Goal: Transaction & Acquisition: Book appointment/travel/reservation

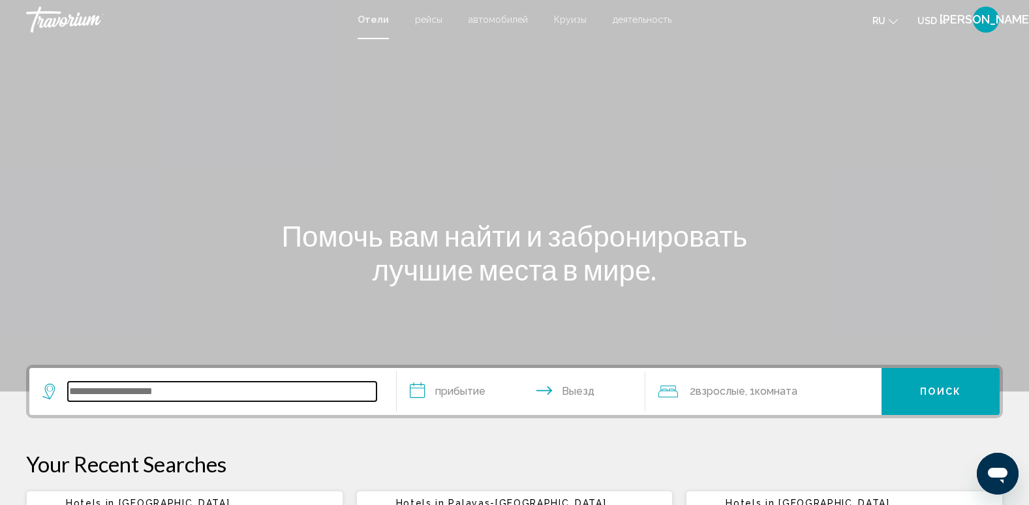
click at [145, 386] on input "Search widget" at bounding box center [222, 392] width 309 height 20
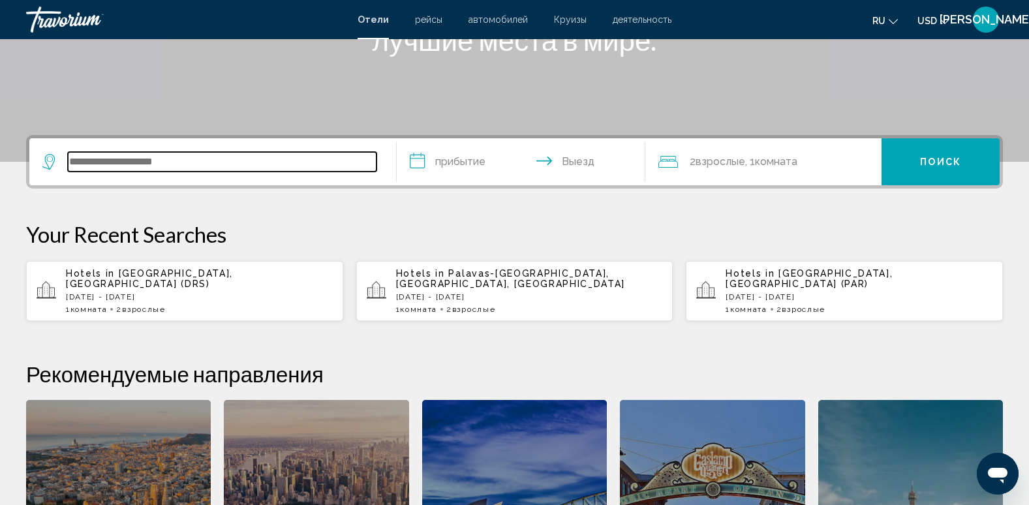
scroll to position [322, 0]
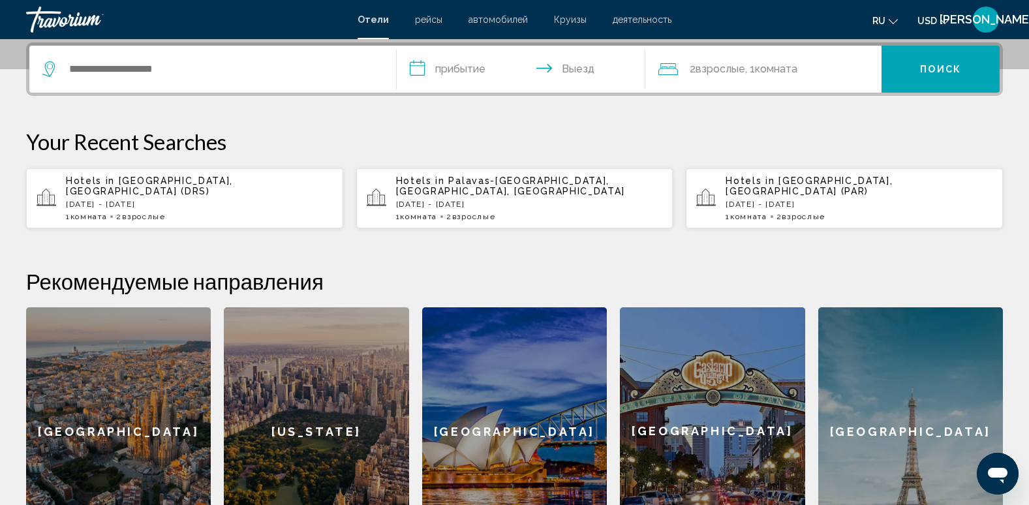
click at [129, 200] on p "Sun, 28 Dec - Tue, 30 Dec" at bounding box center [199, 204] width 267 height 9
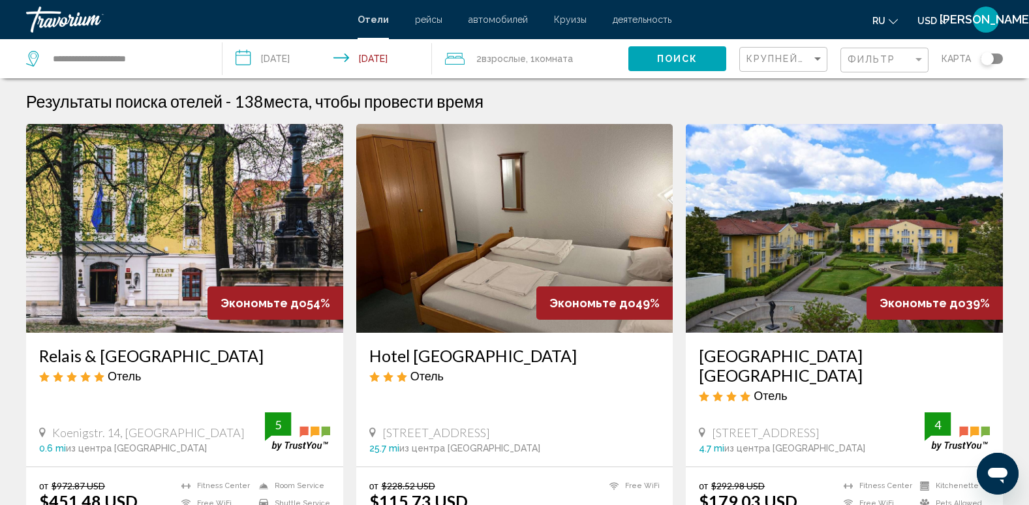
click at [306, 52] on input "**********" at bounding box center [329, 60] width 215 height 43
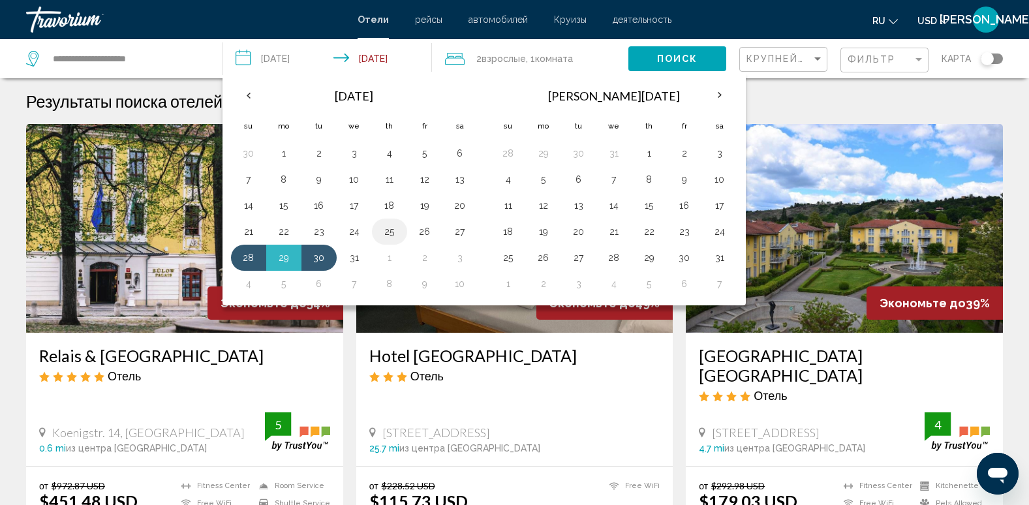
click at [392, 235] on button "25" at bounding box center [389, 231] width 21 height 18
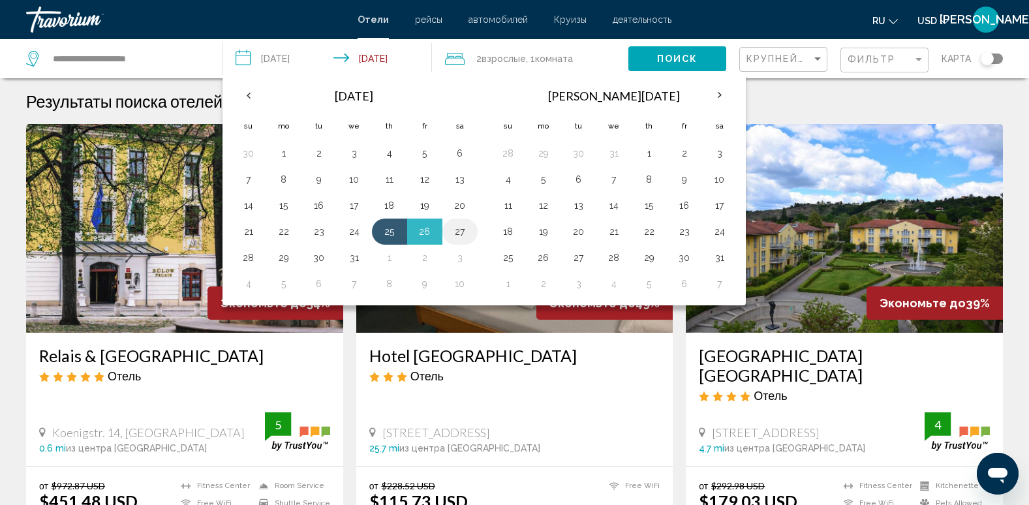
click at [459, 228] on button "27" at bounding box center [459, 231] width 21 height 18
type input "**********"
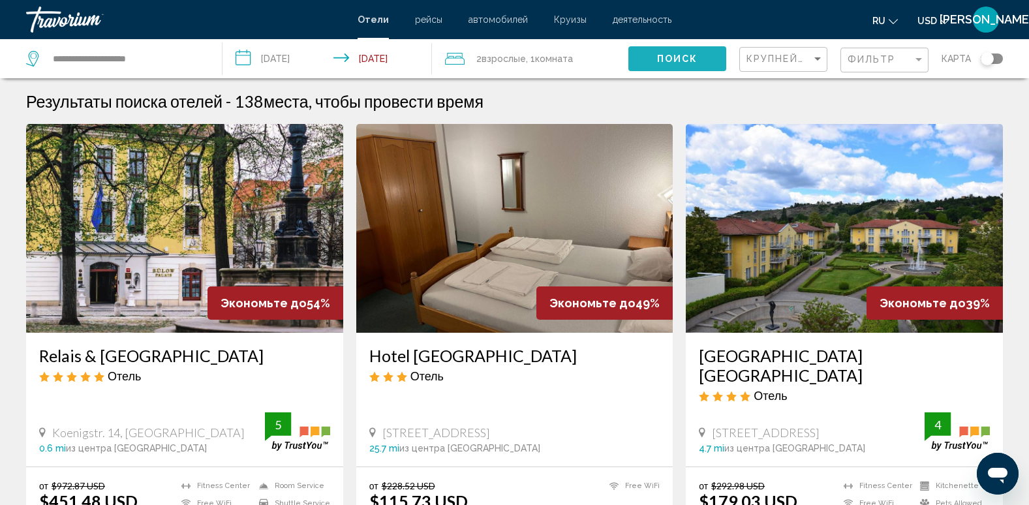
click at [659, 54] on span "Поиск" at bounding box center [677, 59] width 41 height 10
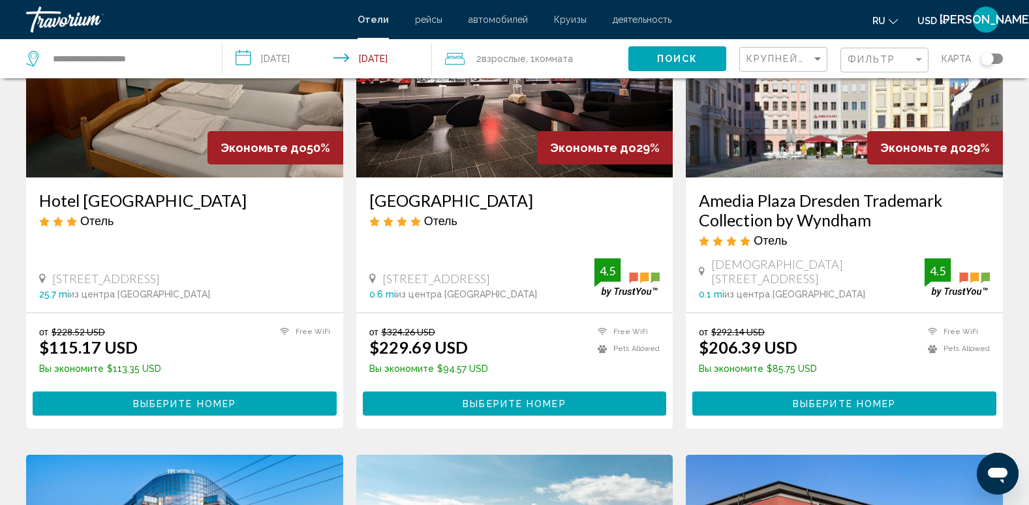
scroll to position [157, 0]
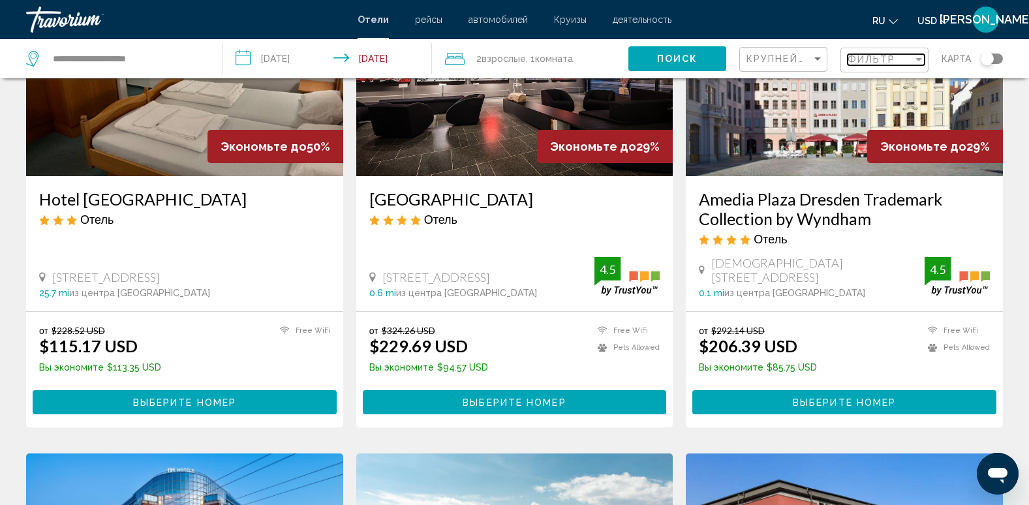
click at [870, 62] on span "Фильтр" at bounding box center [871, 59] width 48 height 10
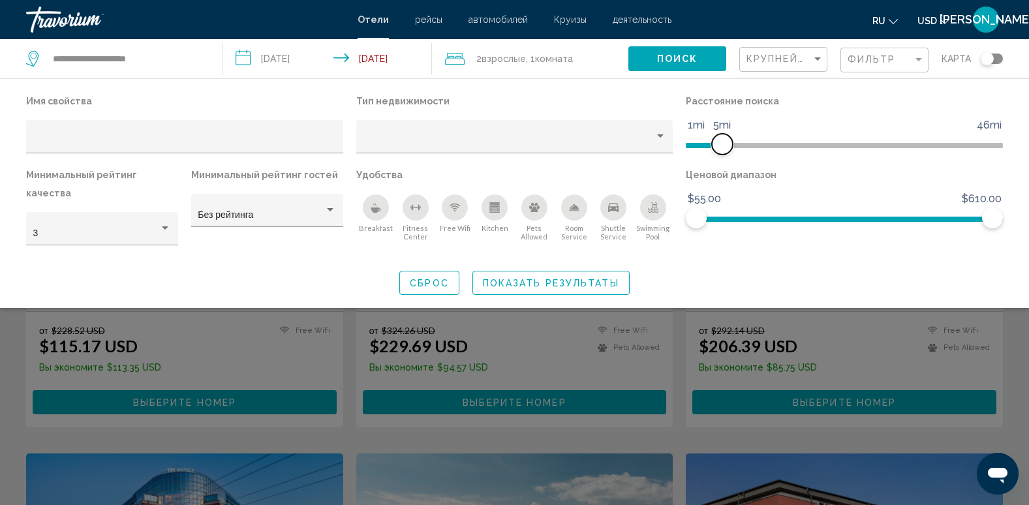
drag, startPoint x: 888, startPoint y: 142, endPoint x: 721, endPoint y: 147, distance: 167.1
click at [721, 147] on span "Hotel Filters" at bounding box center [722, 144] width 21 height 21
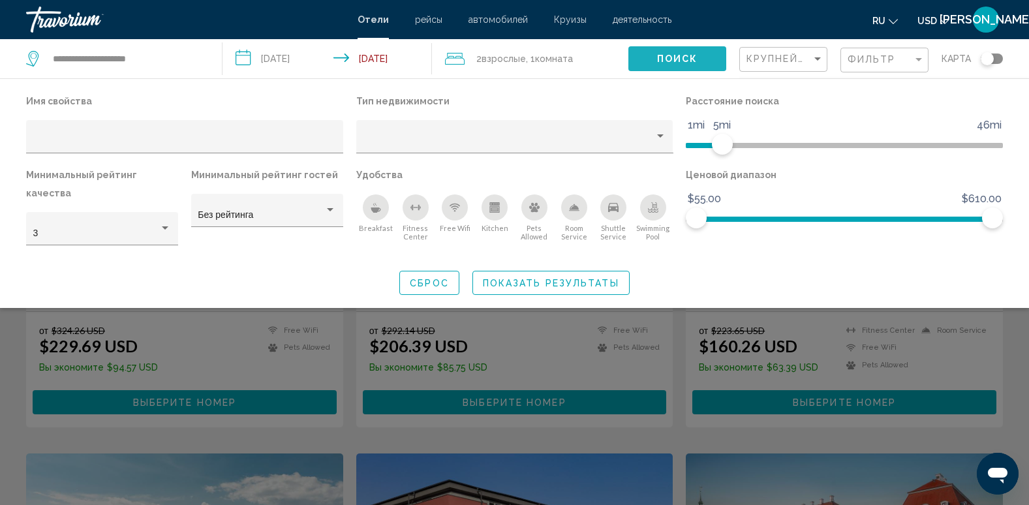
click at [691, 54] on span "Поиск" at bounding box center [677, 59] width 41 height 10
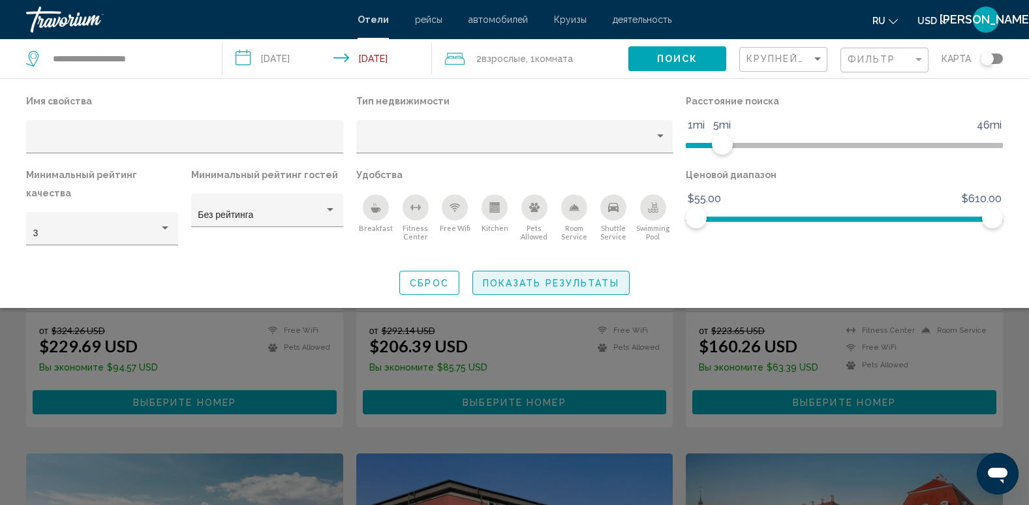
click at [568, 271] on button "Показать результаты" at bounding box center [550, 283] width 157 height 24
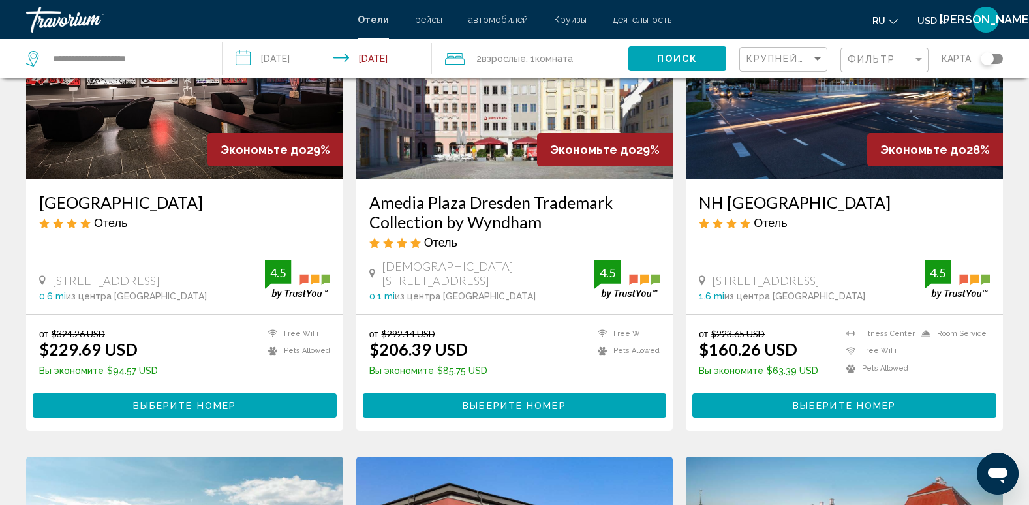
scroll to position [157, 0]
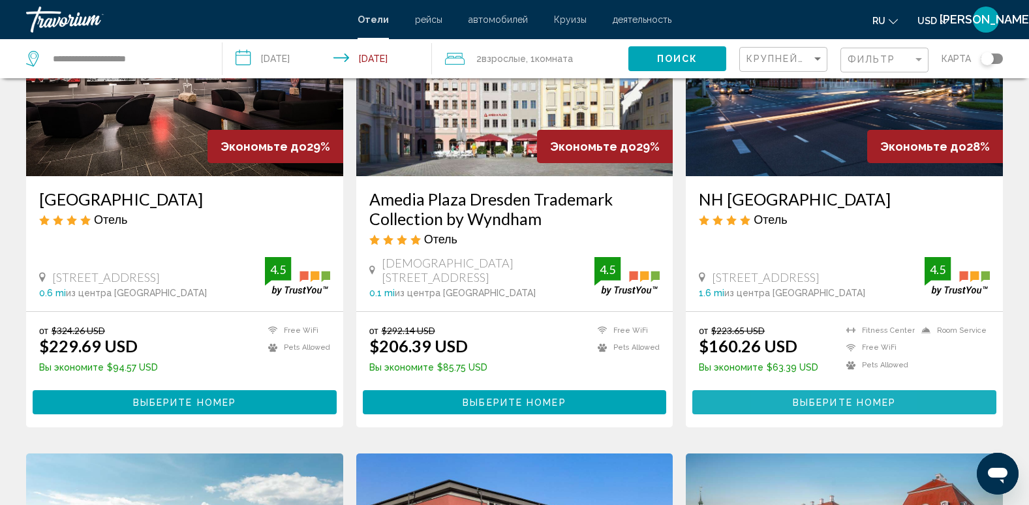
click at [790, 396] on button "Выберите номер" at bounding box center [844, 402] width 304 height 24
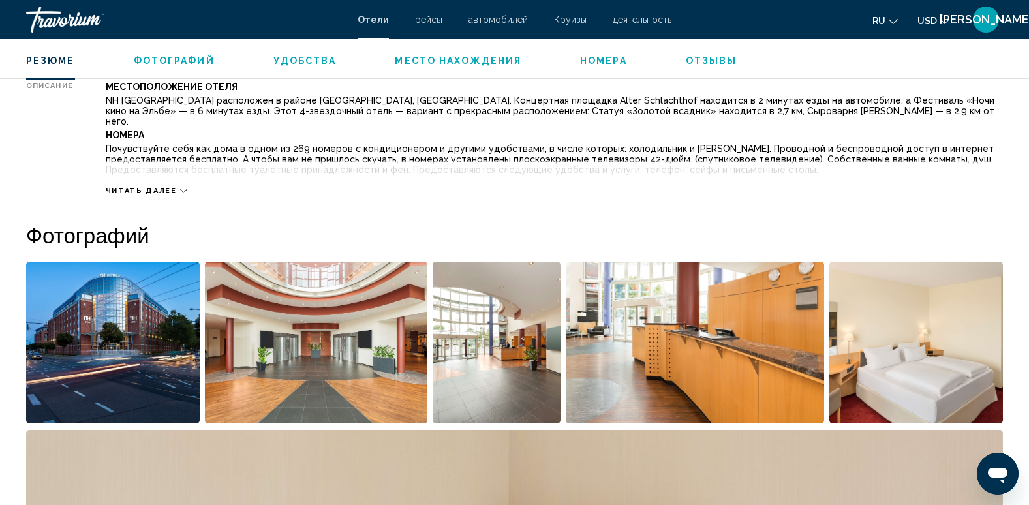
scroll to position [496, 0]
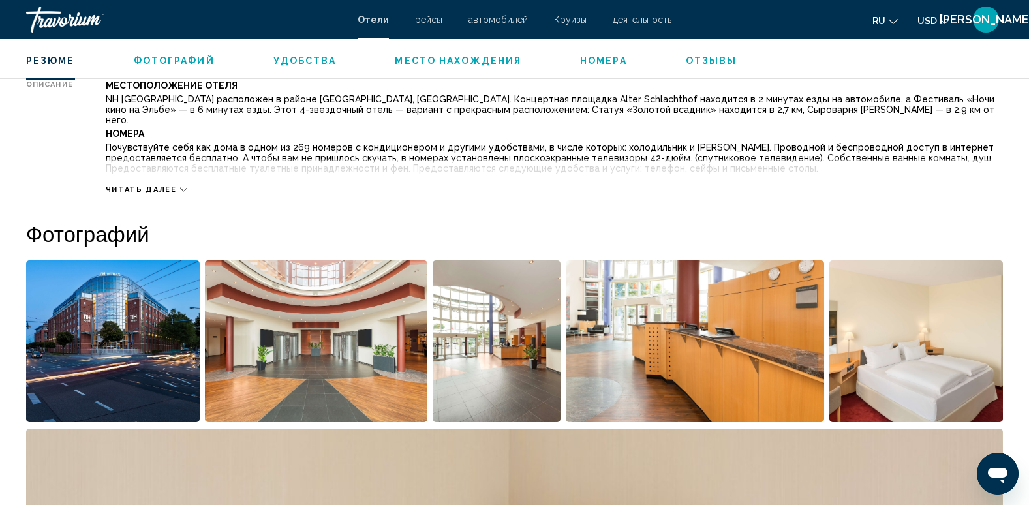
click at [142, 185] on span "Читать далее" at bounding box center [141, 189] width 71 height 8
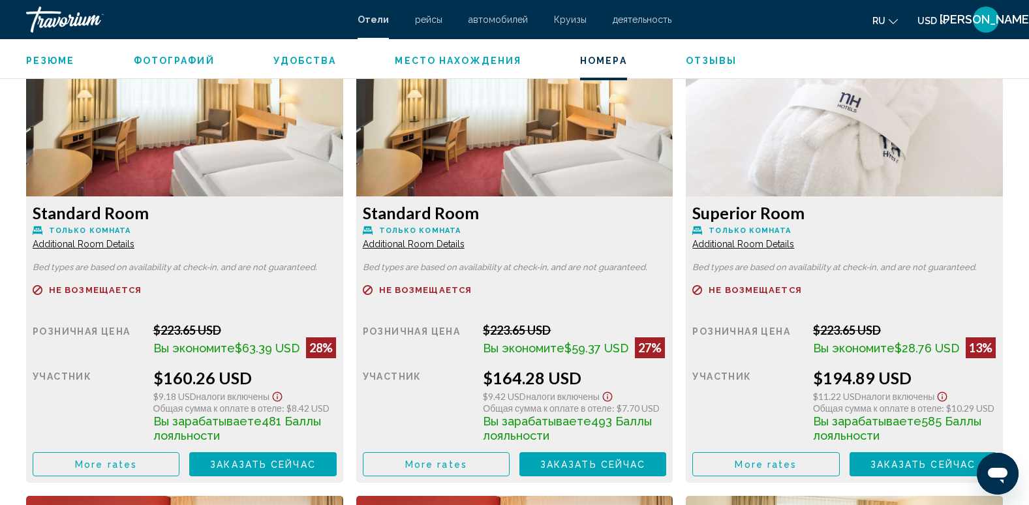
scroll to position [1931, 0]
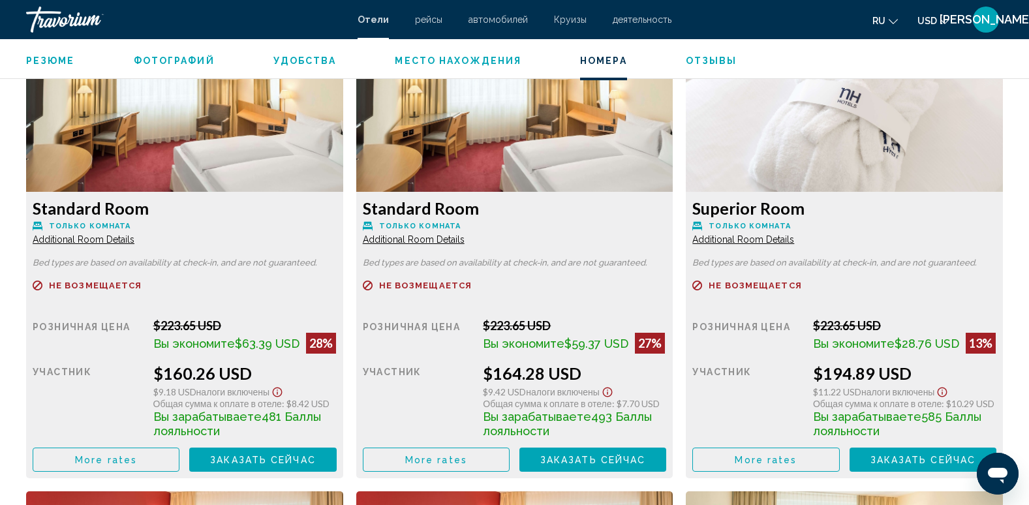
click at [134, 234] on span "Additional Room Details" at bounding box center [84, 239] width 102 height 10
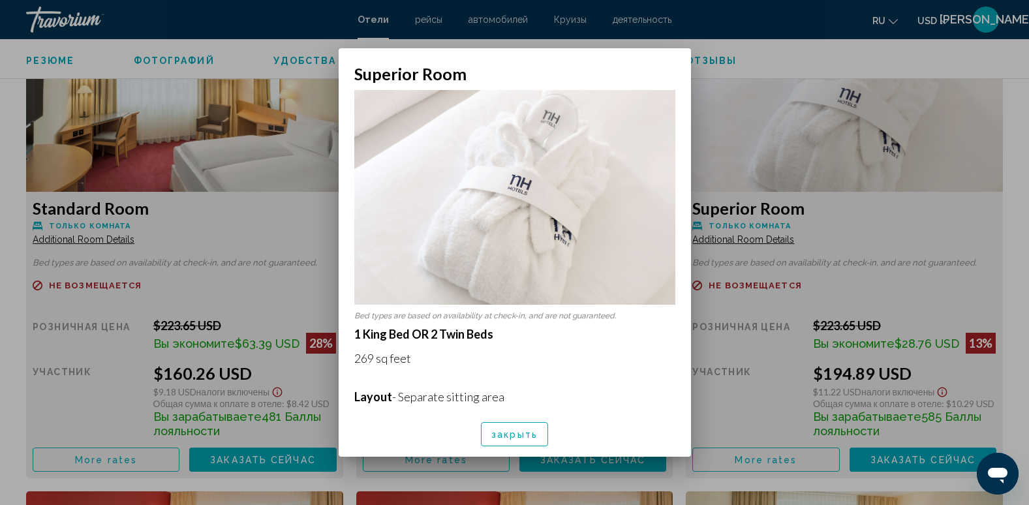
scroll to position [0, 0]
click at [875, 24] on div at bounding box center [514, 252] width 1029 height 505
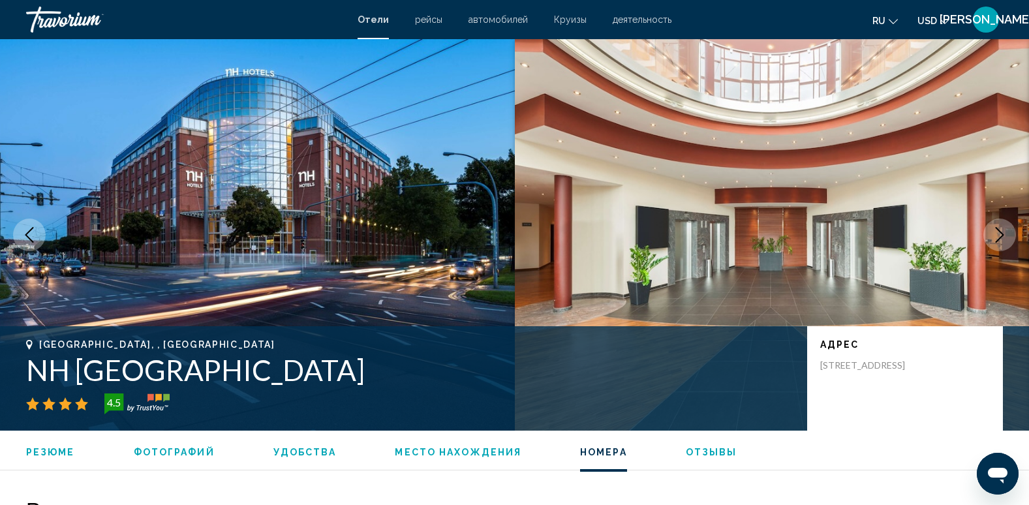
scroll to position [1931, 0]
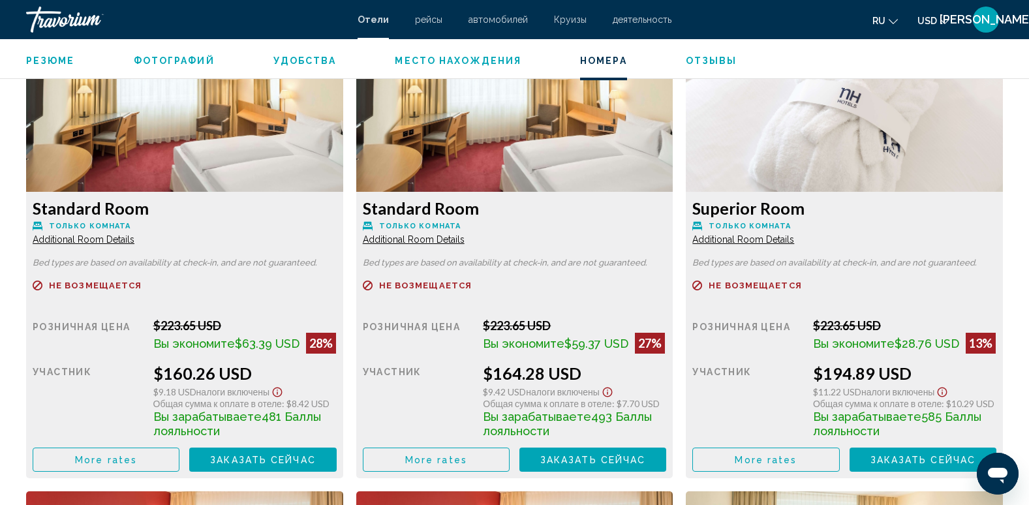
click at [879, 24] on span "ru" at bounding box center [878, 21] width 13 height 10
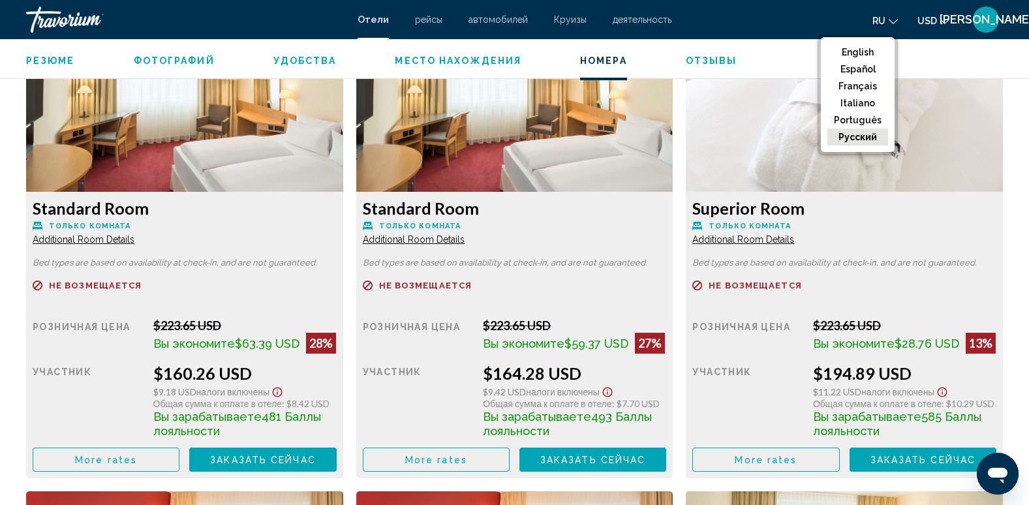
click at [856, 136] on button "русский" at bounding box center [857, 136] width 61 height 17
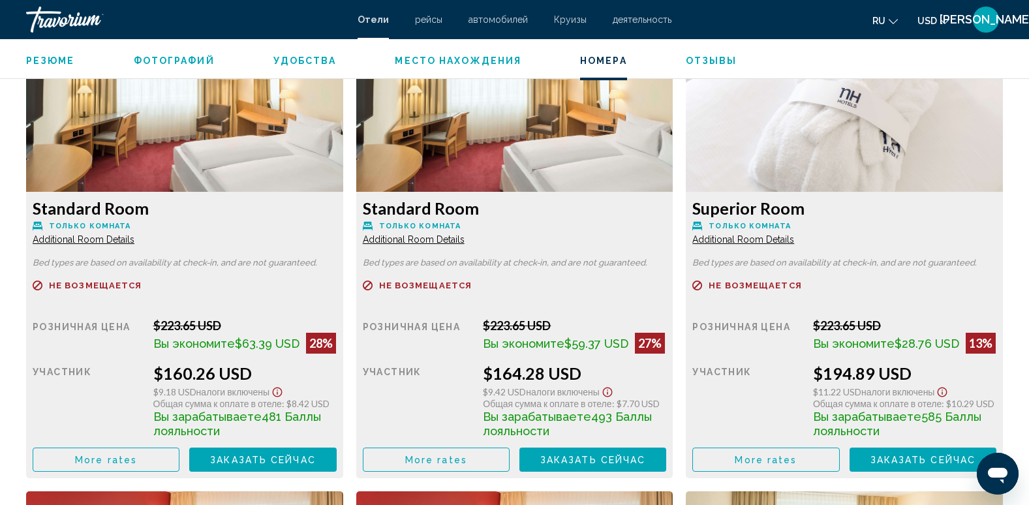
click at [936, 22] on span "USD" at bounding box center [927, 21] width 20 height 10
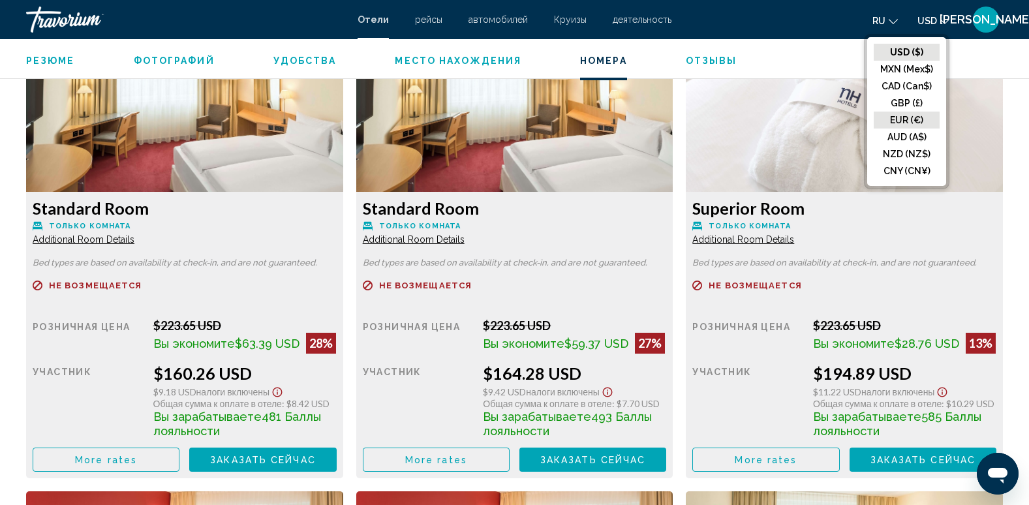
click at [909, 119] on button "EUR (€)" at bounding box center [906, 120] width 66 height 17
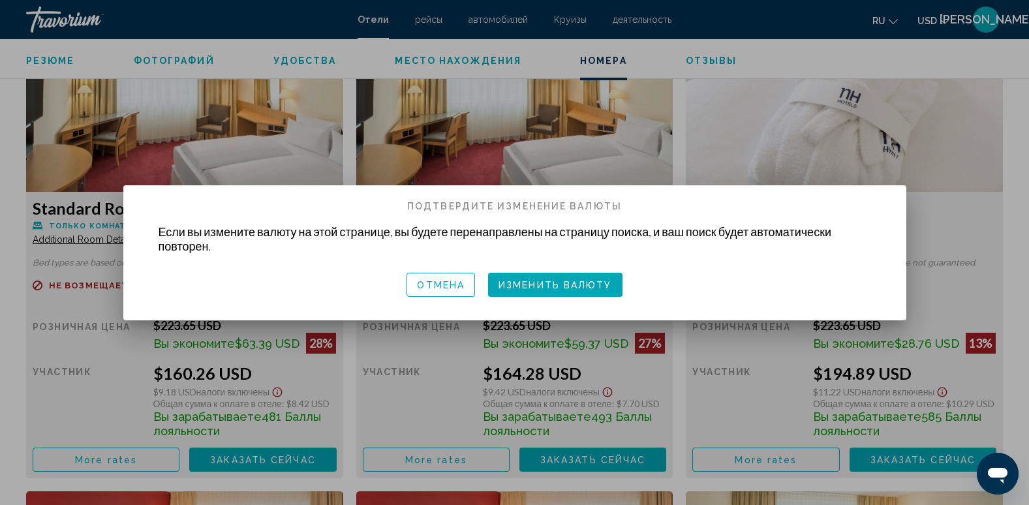
scroll to position [0, 0]
click at [573, 286] on span "Изменить валюту" at bounding box center [554, 285] width 113 height 10
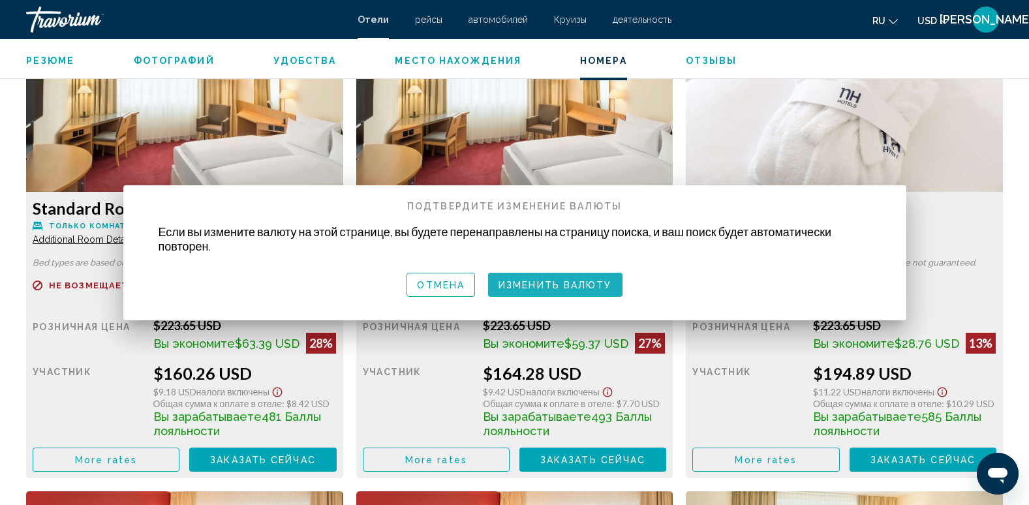
scroll to position [1931, 0]
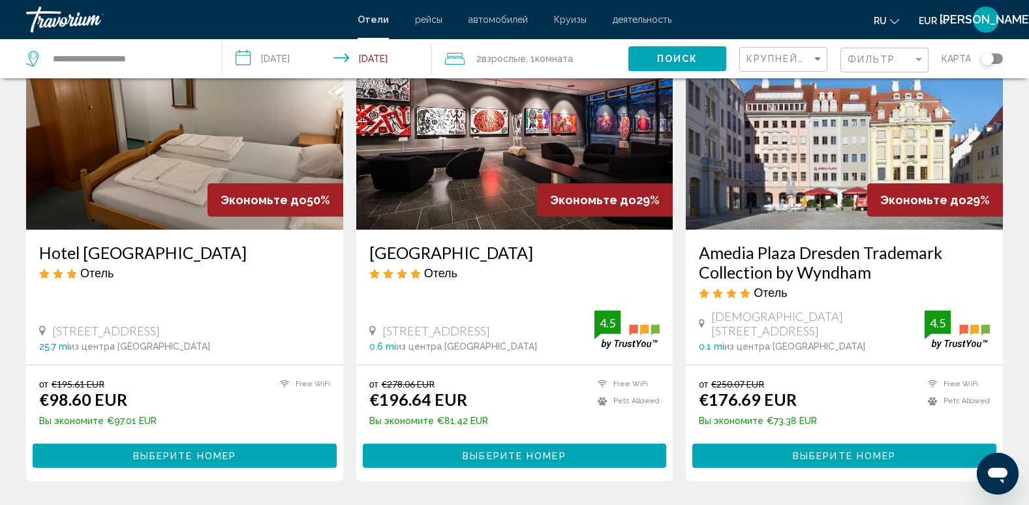
scroll to position [104, 0]
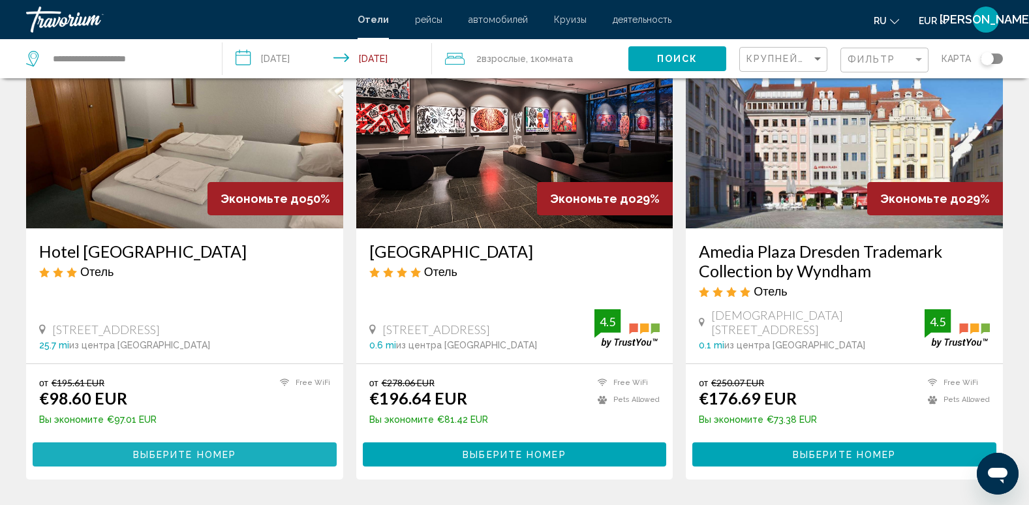
click at [187, 449] on span "Выберите номер" at bounding box center [184, 454] width 103 height 10
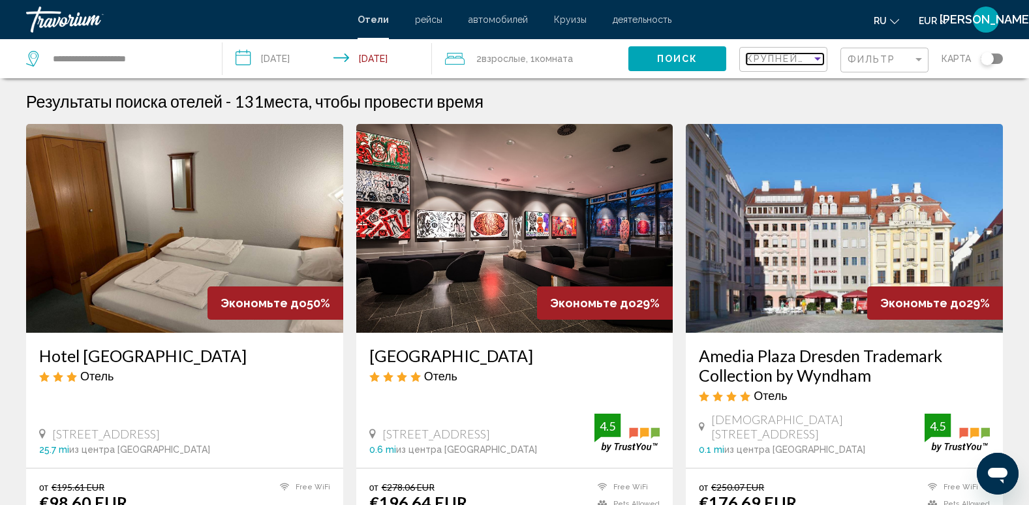
click at [771, 59] on span "Крупнейшие сбережения" at bounding box center [824, 58] width 156 height 10
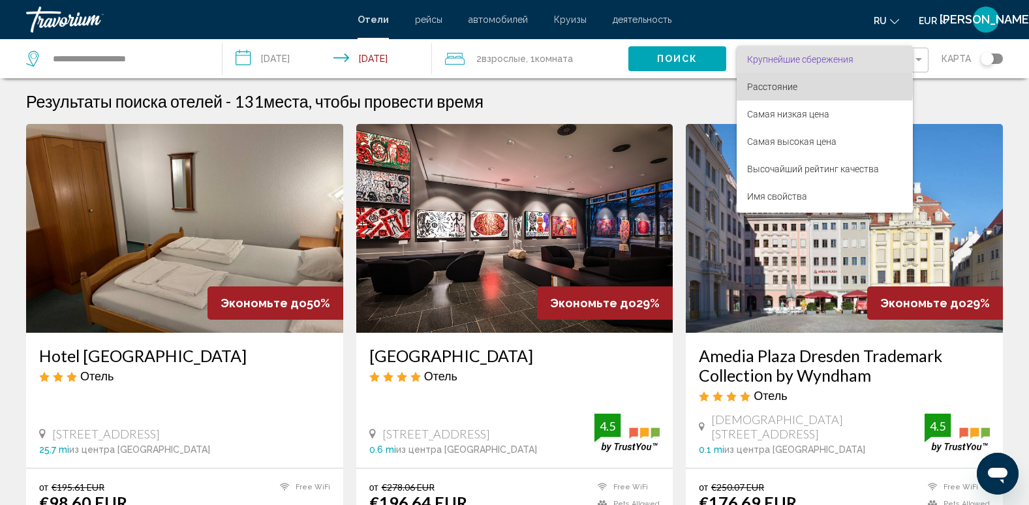
click at [774, 87] on span "Расстояние" at bounding box center [772, 87] width 50 height 10
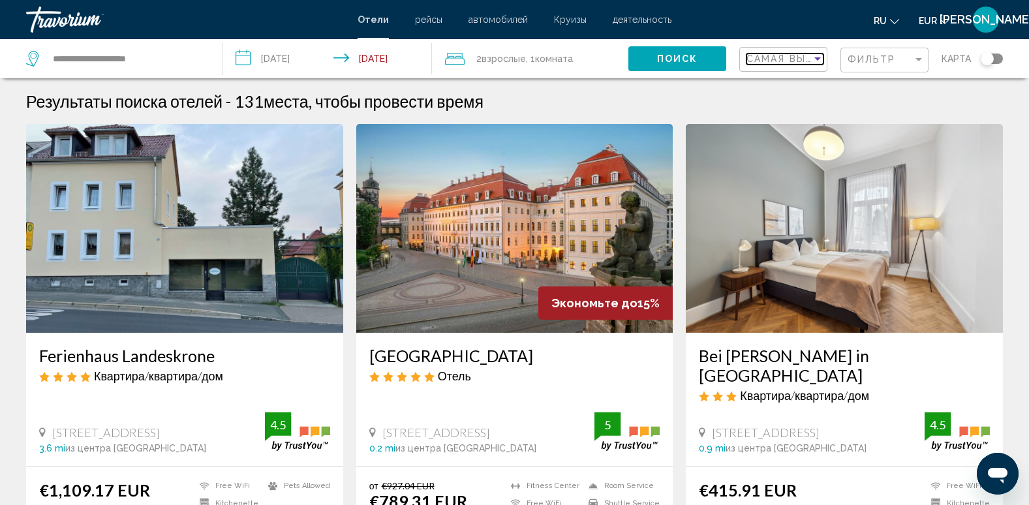
click at [768, 56] on span "Самая высокая цена" at bounding box center [811, 58] width 131 height 10
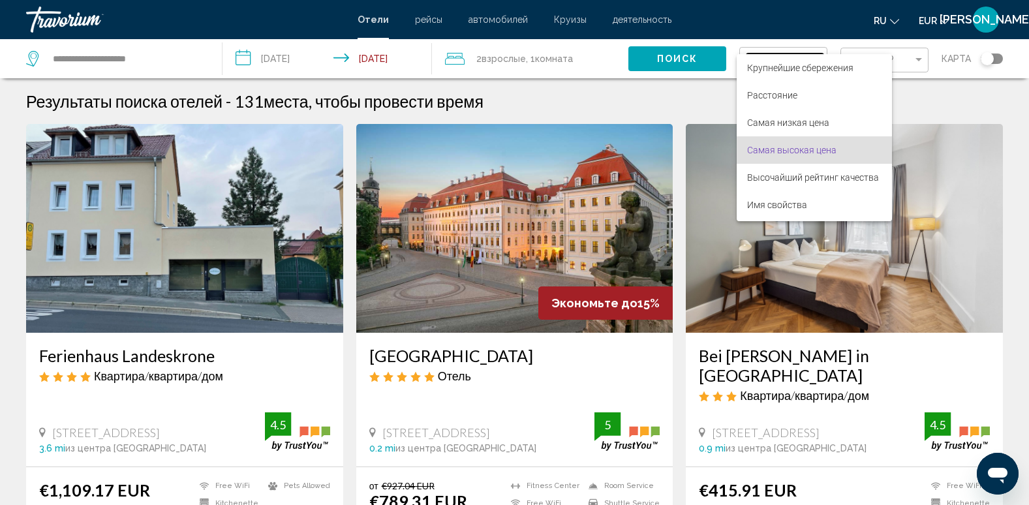
scroll to position [25, 0]
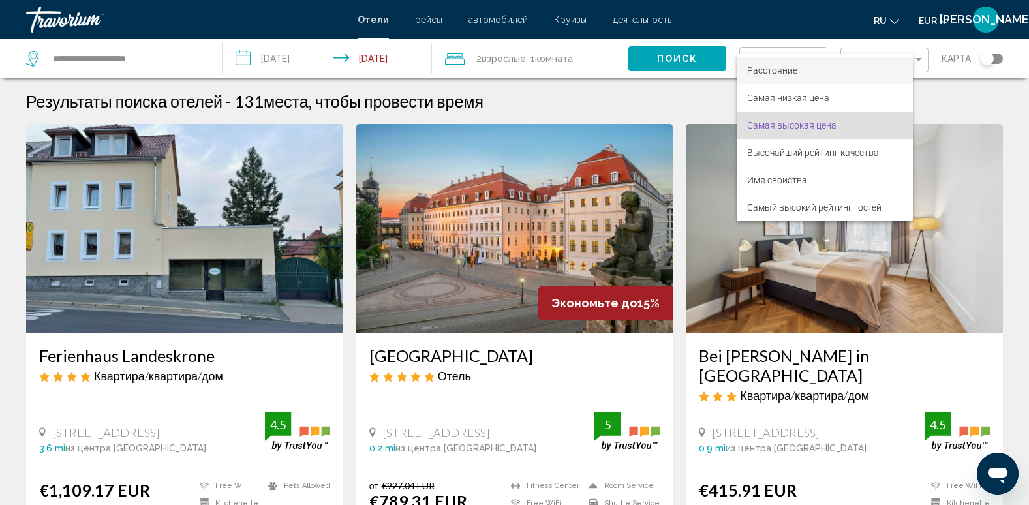
click at [777, 68] on span "Расстояние" at bounding box center [772, 70] width 50 height 10
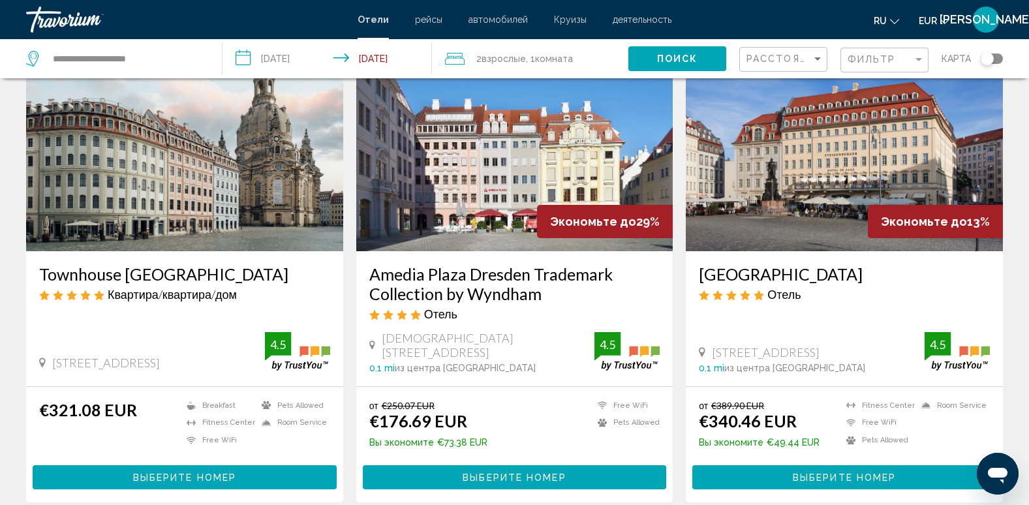
scroll to position [78, 0]
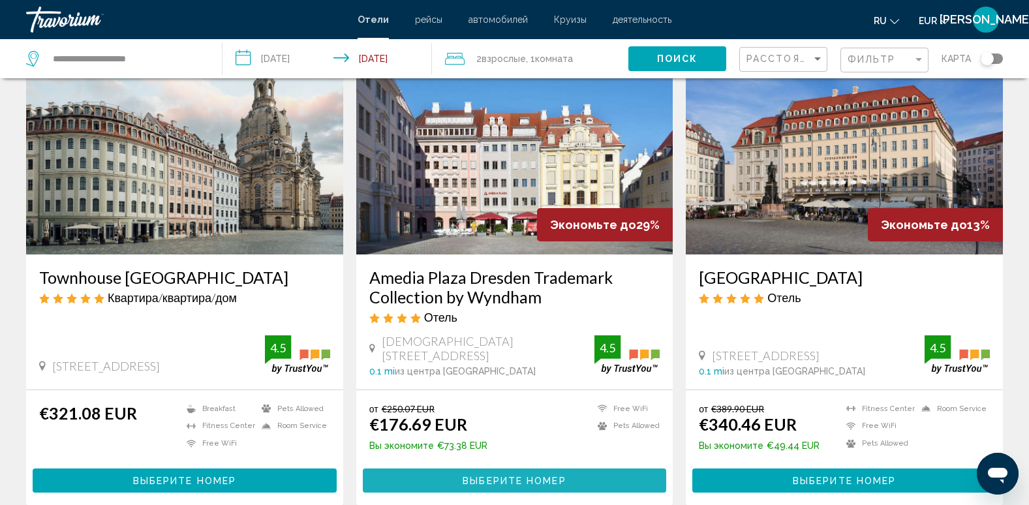
click at [516, 475] on span "Выберите номер" at bounding box center [513, 480] width 103 height 10
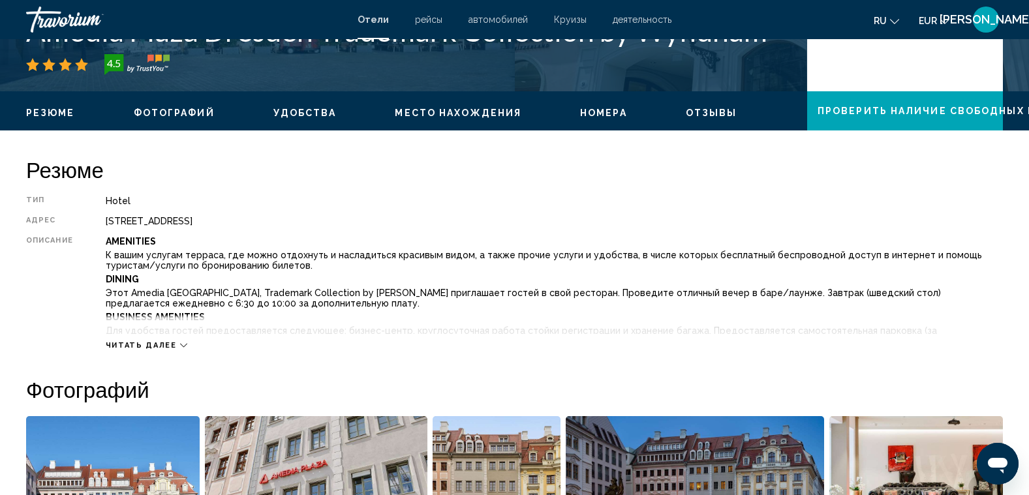
scroll to position [365, 0]
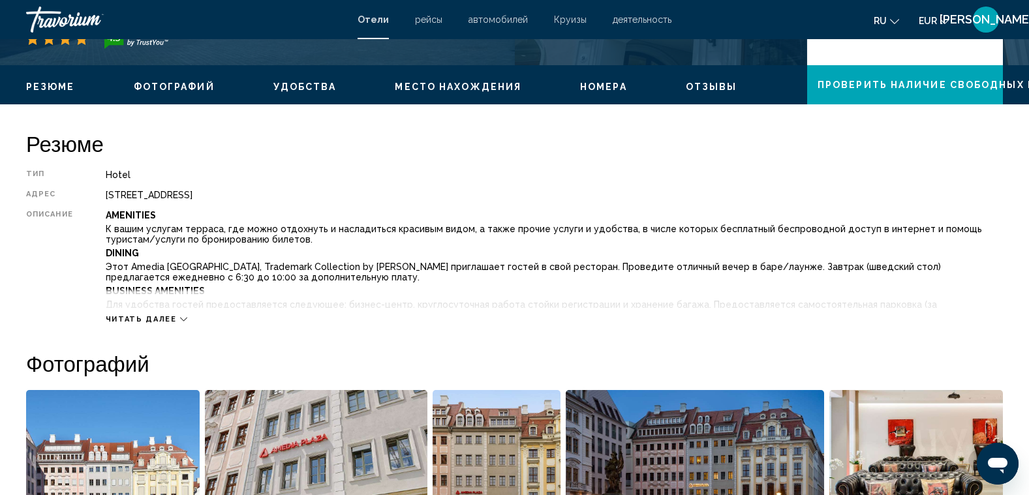
click at [704, 84] on span "Отзывы" at bounding box center [711, 87] width 52 height 10
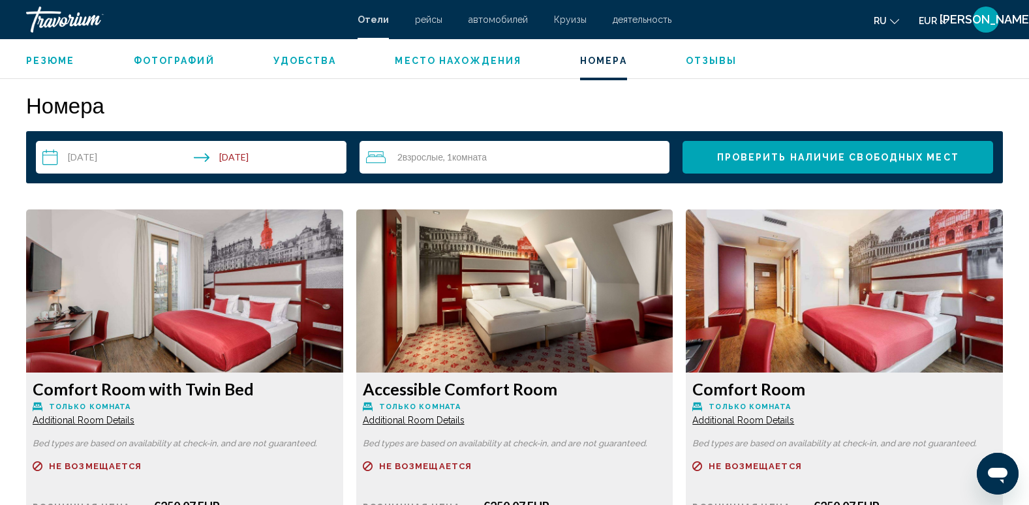
scroll to position [1636, 0]
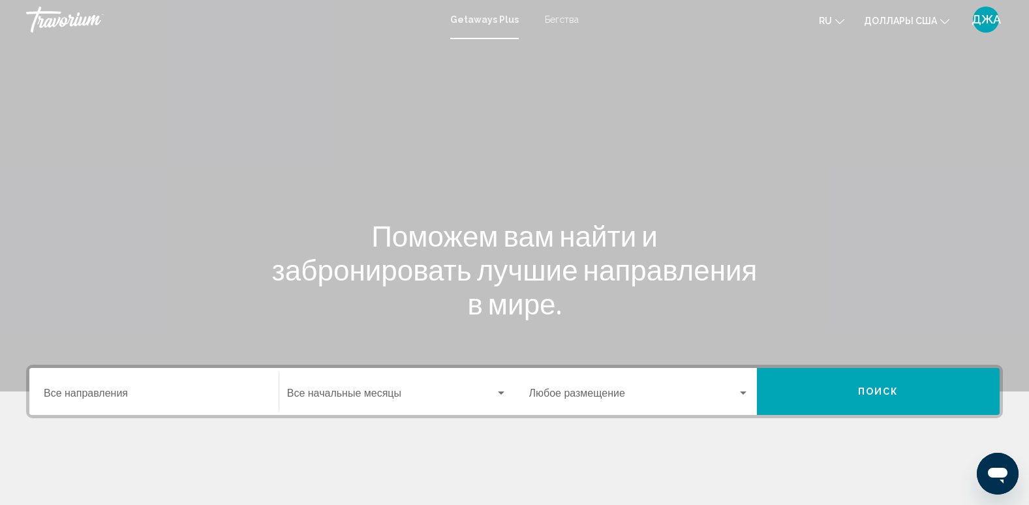
click at [145, 376] on div "Destination Все направления" at bounding box center [154, 391] width 220 height 41
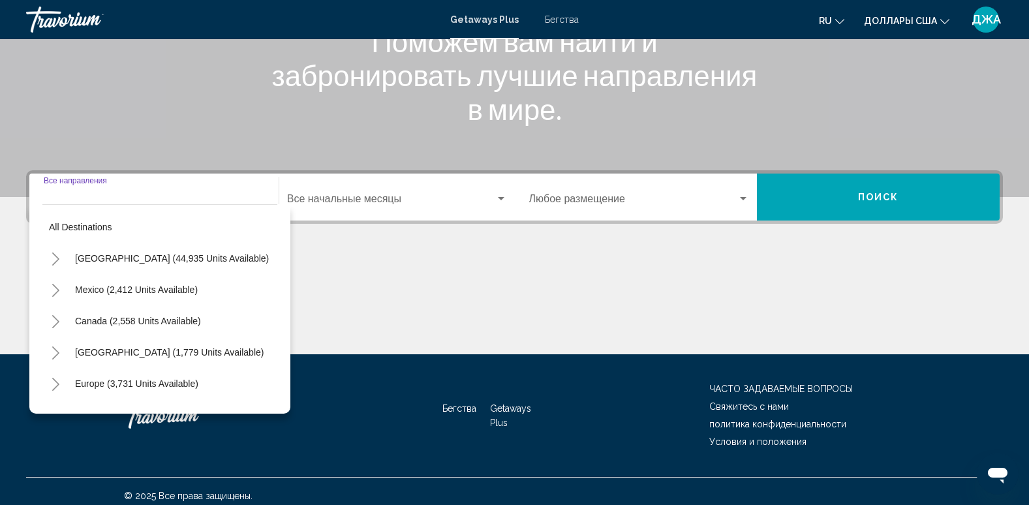
scroll to position [203, 0]
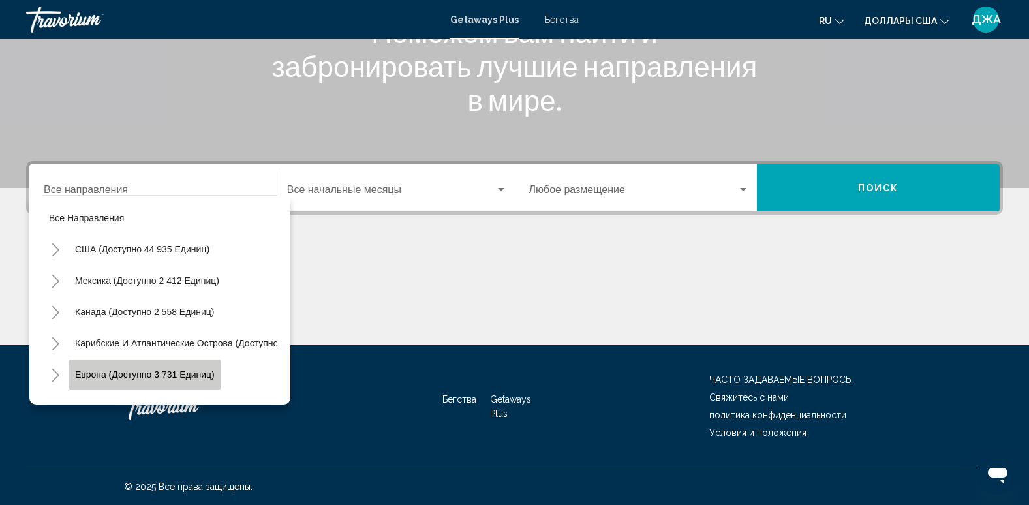
click at [203, 378] on span "Европа (доступно 3 731 единиц)" at bounding box center [145, 374] width 140 height 10
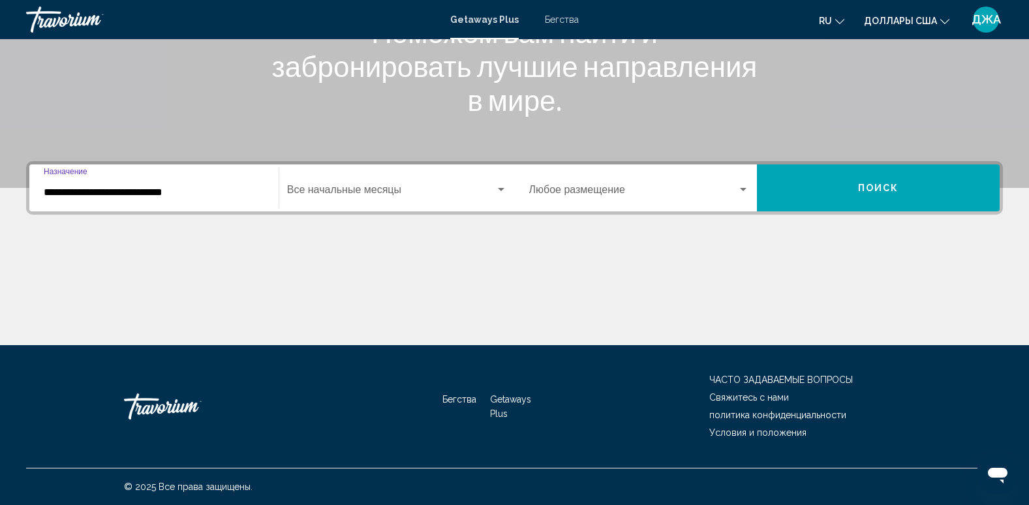
click at [244, 192] on input "**********" at bounding box center [154, 193] width 220 height 12
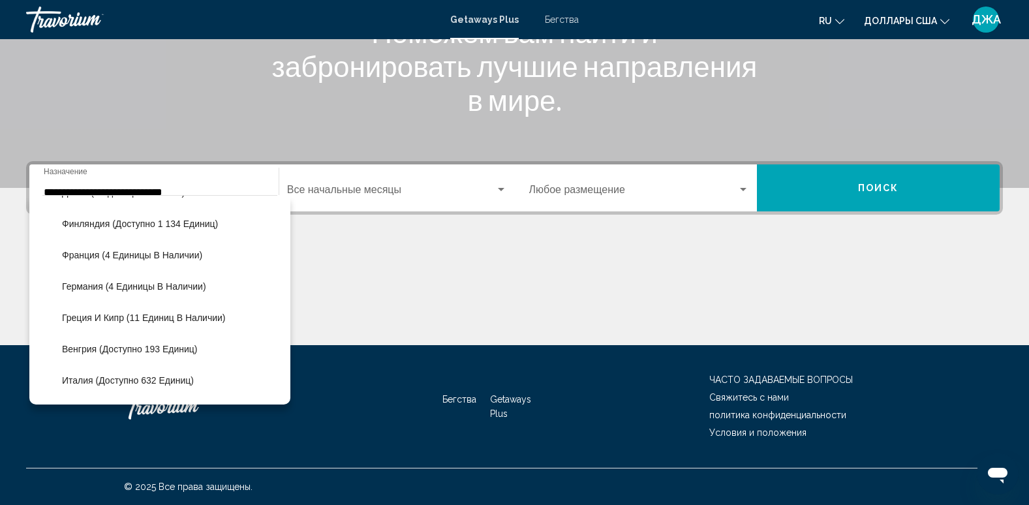
scroll to position [363, 0]
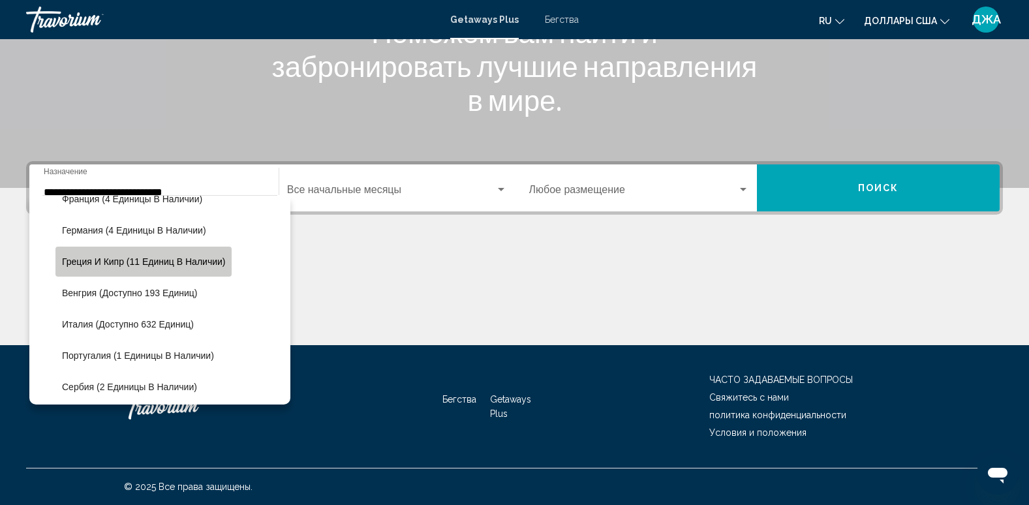
click at [194, 259] on span "Греция и Кипр (11 единиц в наличии)" at bounding box center [143, 261] width 163 height 10
type input "**********"
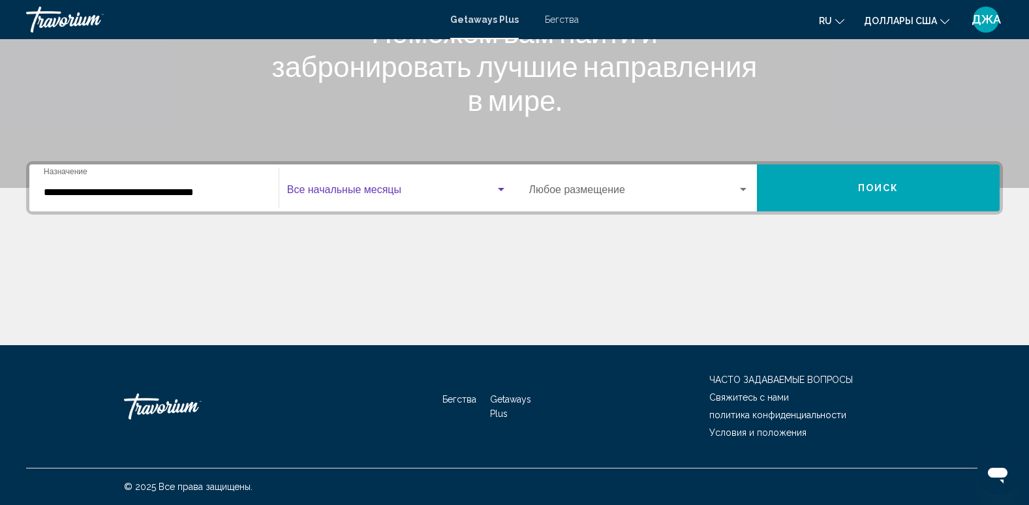
click at [391, 197] on span "Виджет поиска" at bounding box center [391, 193] width 208 height 12
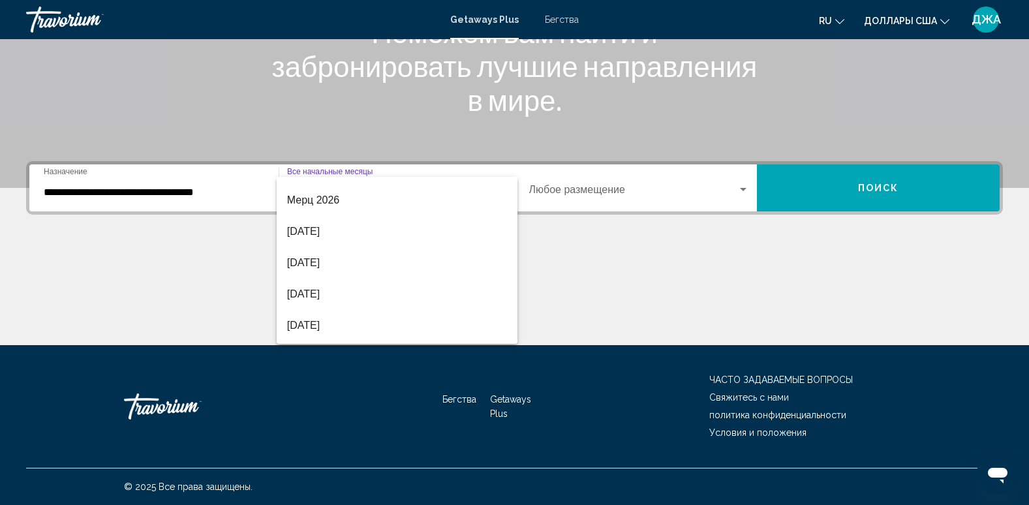
scroll to position [271, 0]
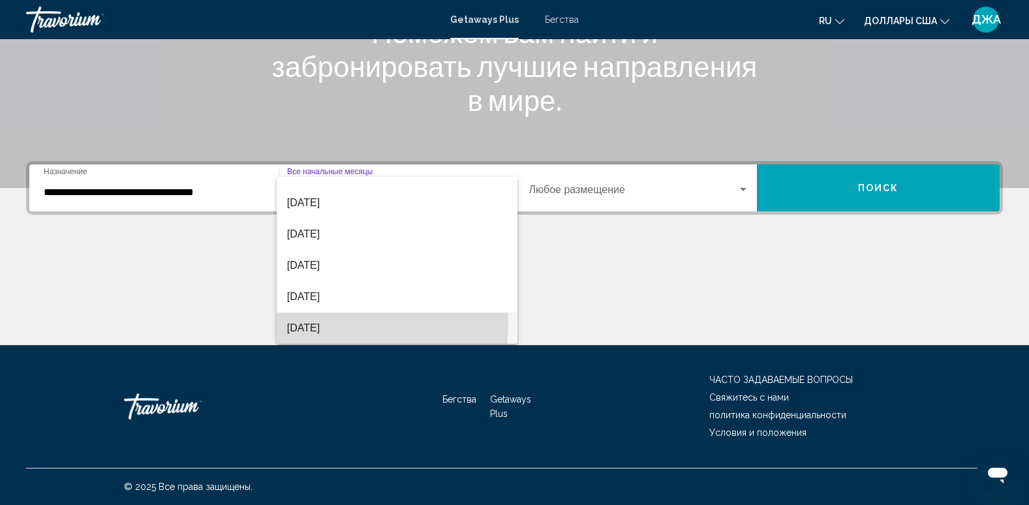
click at [320, 324] on font "[DATE]" at bounding box center [303, 327] width 33 height 11
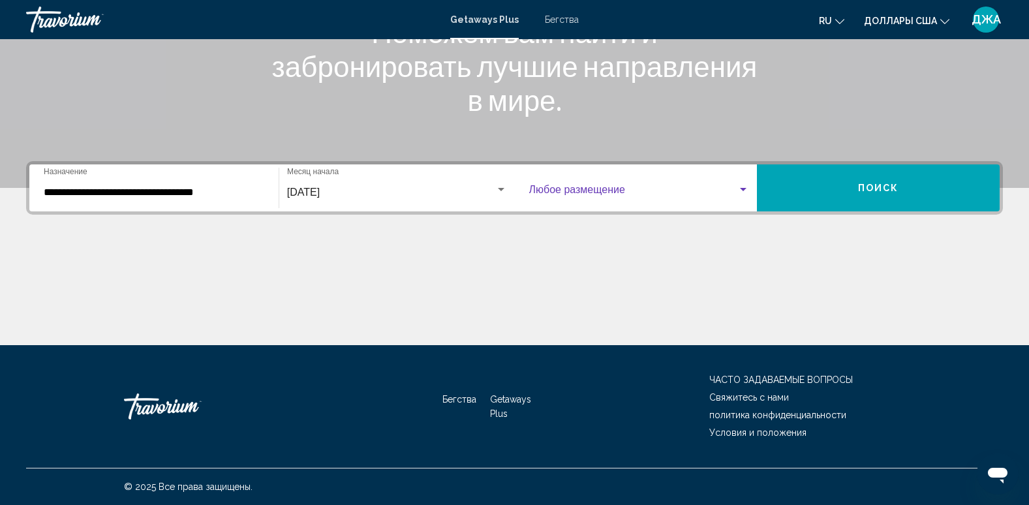
click at [667, 192] on span "Виджет поиска" at bounding box center [633, 193] width 209 height 12
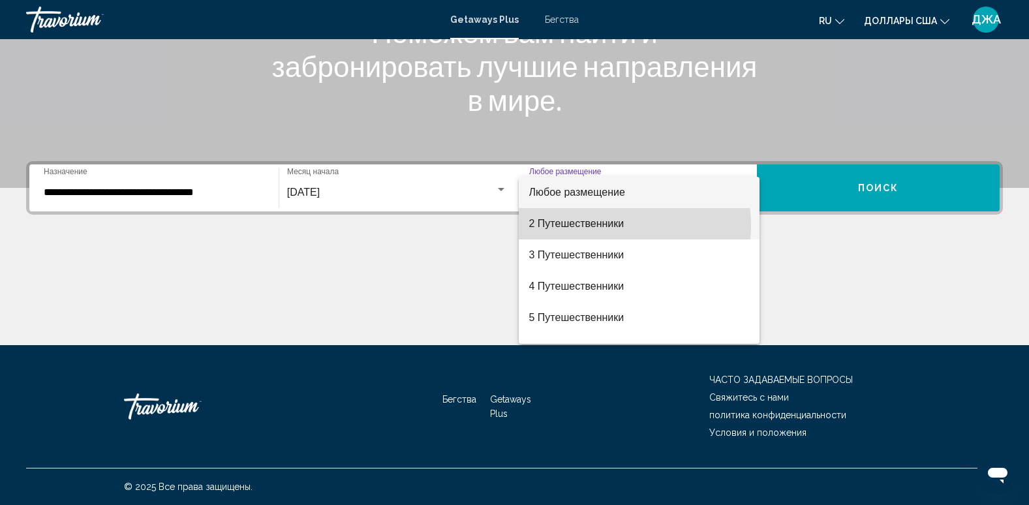
click at [620, 225] on font "2 Путешественники" at bounding box center [576, 223] width 95 height 11
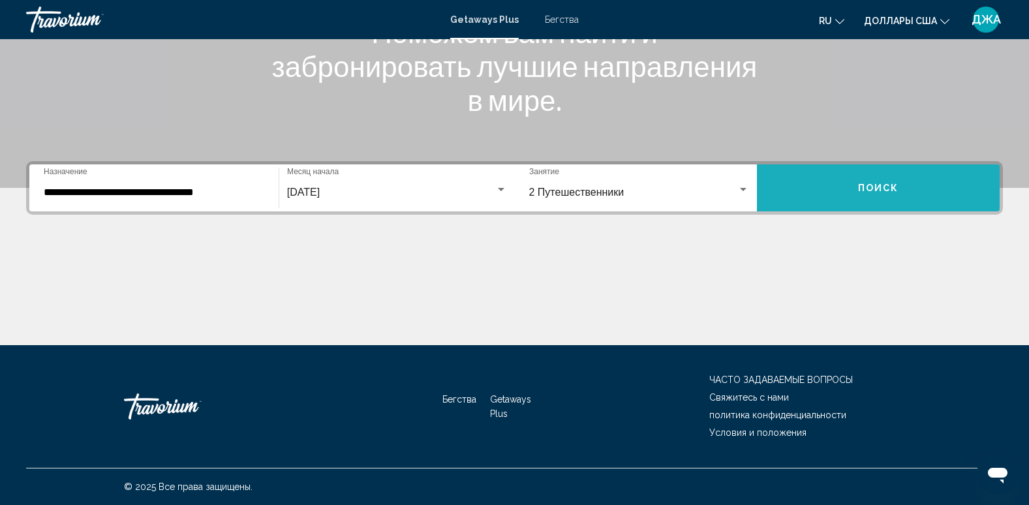
click at [815, 189] on button "Поиск" at bounding box center [878, 187] width 243 height 47
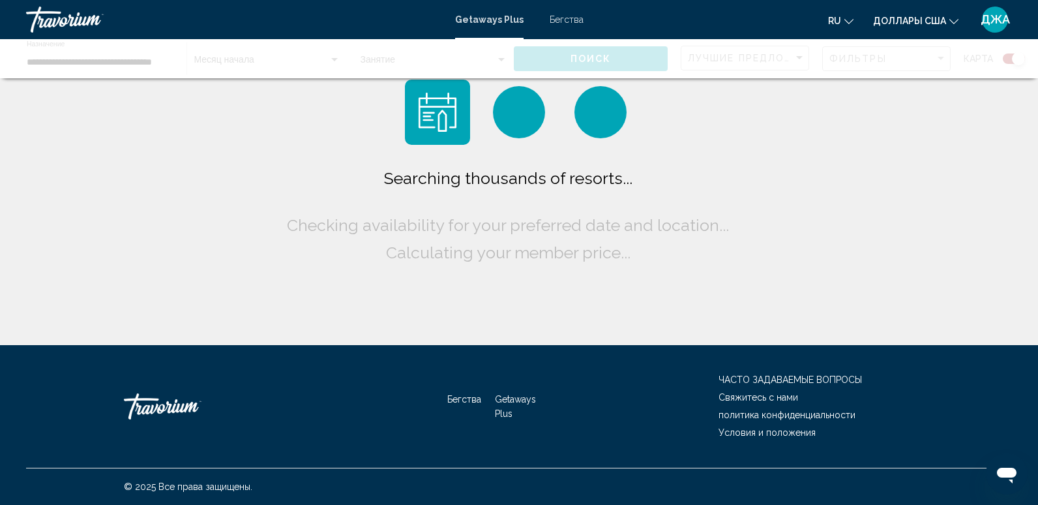
click at [815, 189] on div "Searching thousands of resorts... Checking availability for your preferred date…" at bounding box center [519, 172] width 1038 height 345
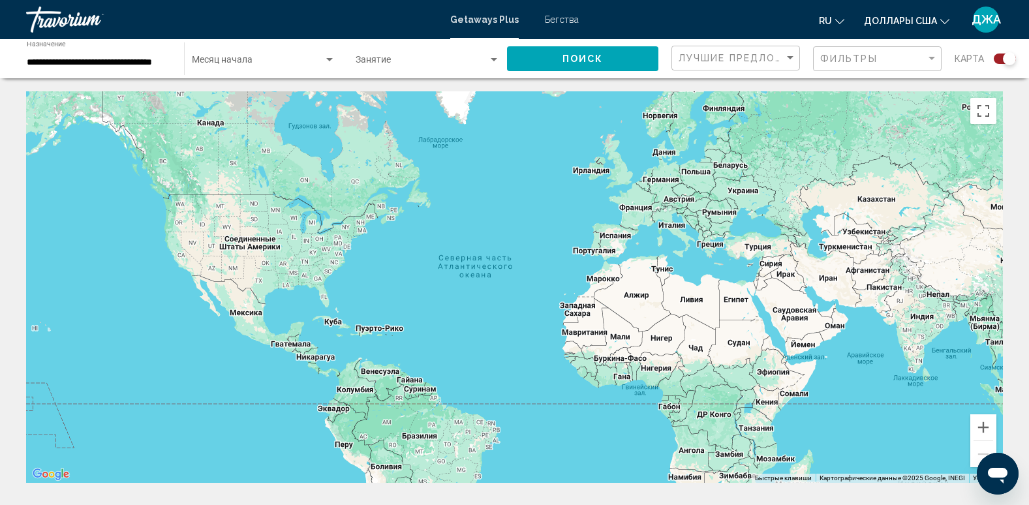
click at [997, 59] on div "Виджет поиска" at bounding box center [1004, 58] width 22 height 10
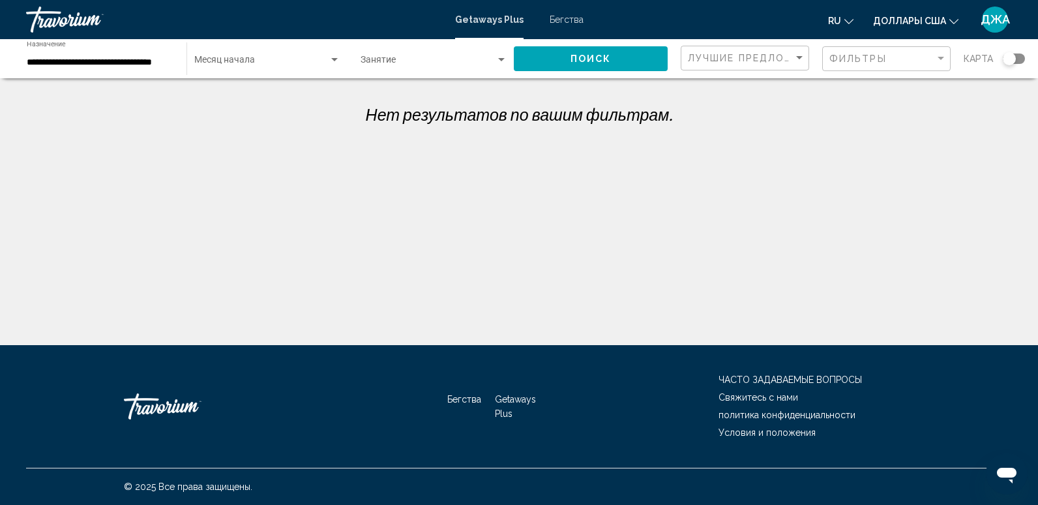
click at [274, 51] on div "Месяц начала All Start Months" at bounding box center [267, 59] width 146 height 36
click at [282, 68] on span "Все начальные месяцы" at bounding box center [267, 62] width 146 height 27
click at [399, 55] on div "Занятие Any Occupancy" at bounding box center [434, 59] width 147 height 36
click at [399, 55] on span "Любое размещение" at bounding box center [434, 62] width 147 height 27
click at [566, 55] on button "Поиск" at bounding box center [591, 58] width 154 height 24
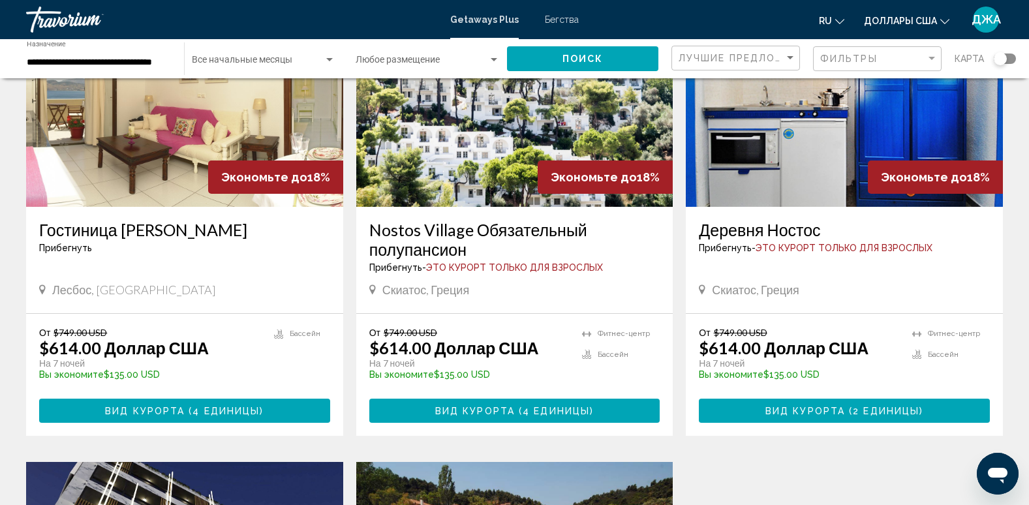
scroll to position [78, 0]
